Goal: Transaction & Acquisition: Subscribe to service/newsletter

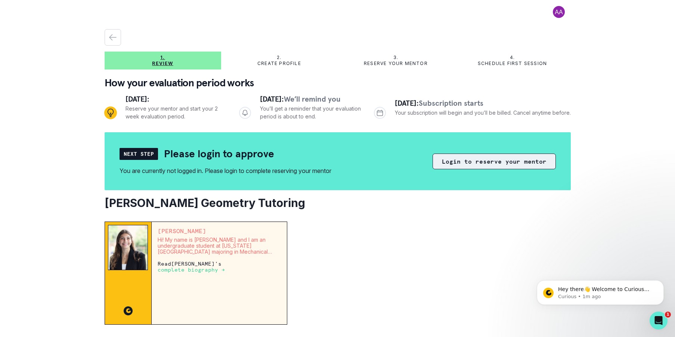
click at [477, 163] on button "Login to reserve your mentor" at bounding box center [493, 161] width 123 height 16
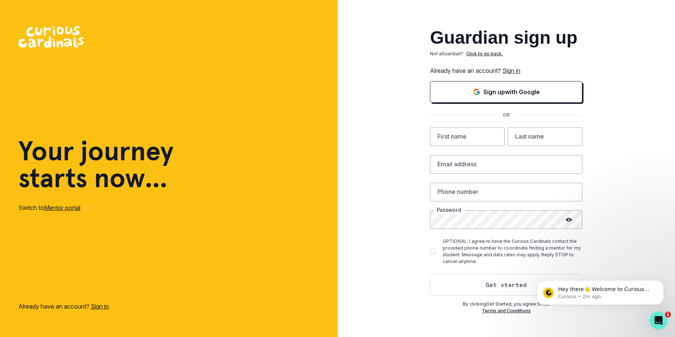
click at [474, 54] on p "Click to go back." at bounding box center [484, 53] width 37 height 7
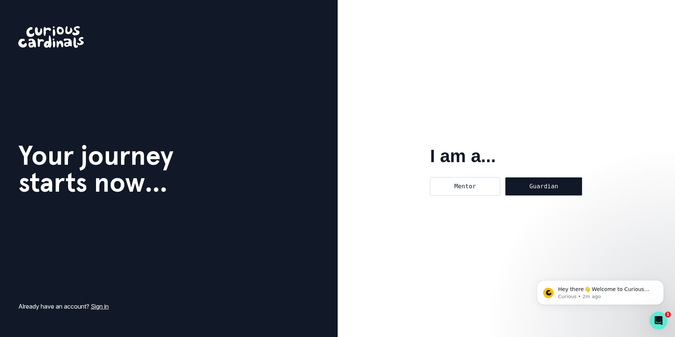
click at [522, 183] on div "Guardian" at bounding box center [543, 186] width 77 height 19
click at [505, 177] on input "Guardian" at bounding box center [505, 177] width 0 height 0
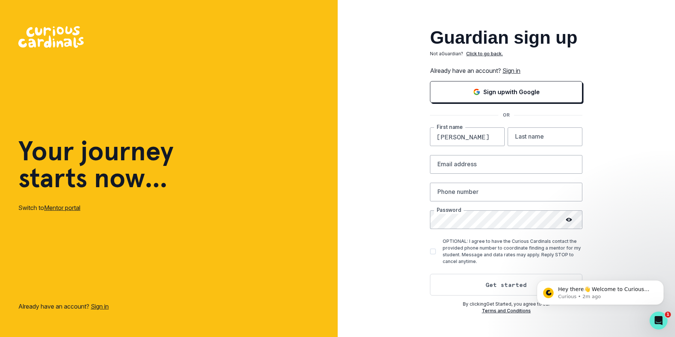
type input "[PERSON_NAME]"
type input "Vila"
type input "[EMAIL_ADDRESS][DOMAIN_NAME]"
type input "9172935282"
click at [569, 220] on icon at bounding box center [569, 220] width 6 height 6
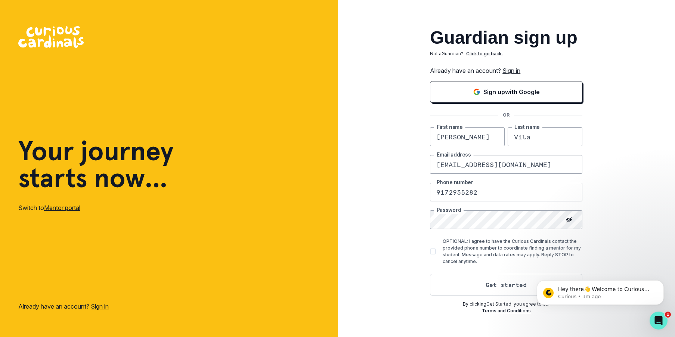
click at [569, 220] on icon at bounding box center [569, 220] width 6 height 6
click at [499, 286] on button "Get started" at bounding box center [506, 285] width 152 height 22
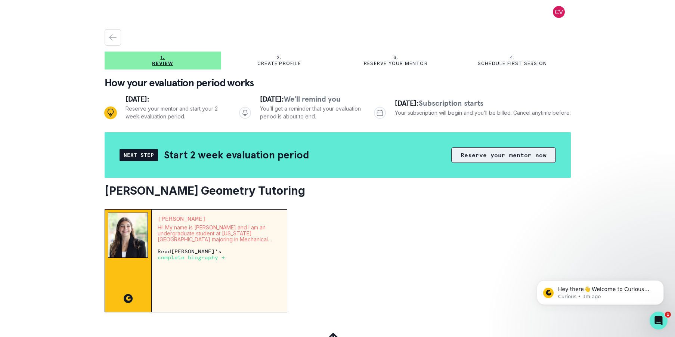
click at [460, 159] on button "Reserve your mentor now" at bounding box center [503, 155] width 105 height 16
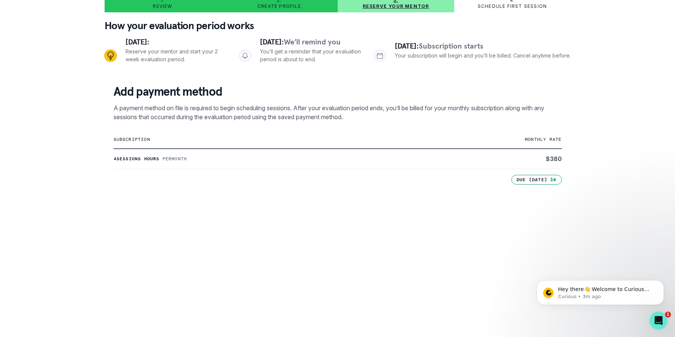
scroll to position [220, 0]
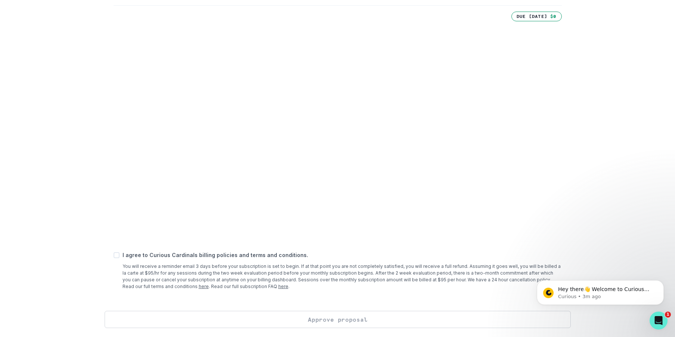
click at [116, 254] on span at bounding box center [117, 255] width 6 height 6
click at [114, 255] on input "checkbox" at bounding box center [113, 255] width 0 height 0
checkbox input "true"
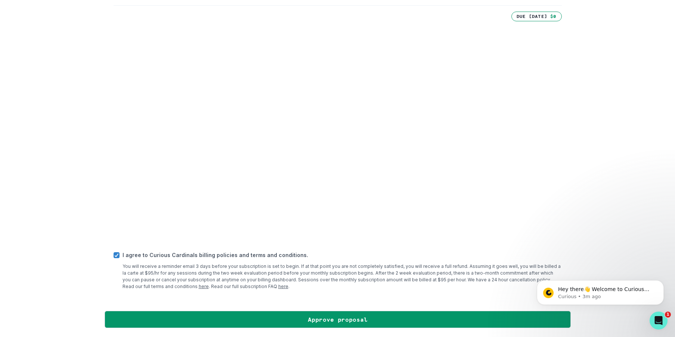
click at [105, 185] on div "Add payment method A payment method on file is required to begin scheduling ses…" at bounding box center [338, 111] width 466 height 399
click at [69, 210] on div "1. Review 2. Create profile 3. Reserve your mentor 4. Schedule first session Ho…" at bounding box center [337, 168] width 675 height 337
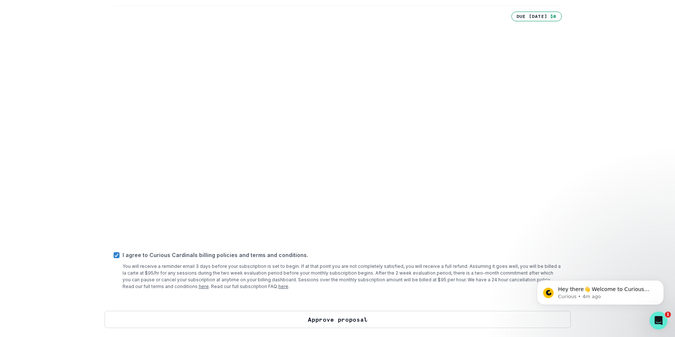
click at [297, 318] on button "Approve proposal" at bounding box center [338, 319] width 466 height 17
click at [333, 319] on button "Approve proposal" at bounding box center [338, 319] width 466 height 17
click at [324, 319] on button "Approve proposal" at bounding box center [338, 319] width 466 height 17
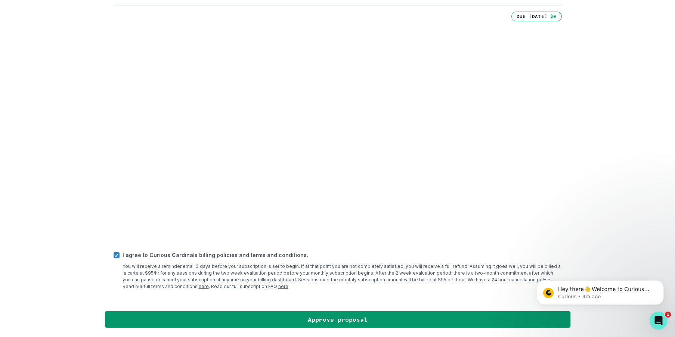
scroll to position [0, 0]
